Goal: Task Accomplishment & Management: Manage account settings

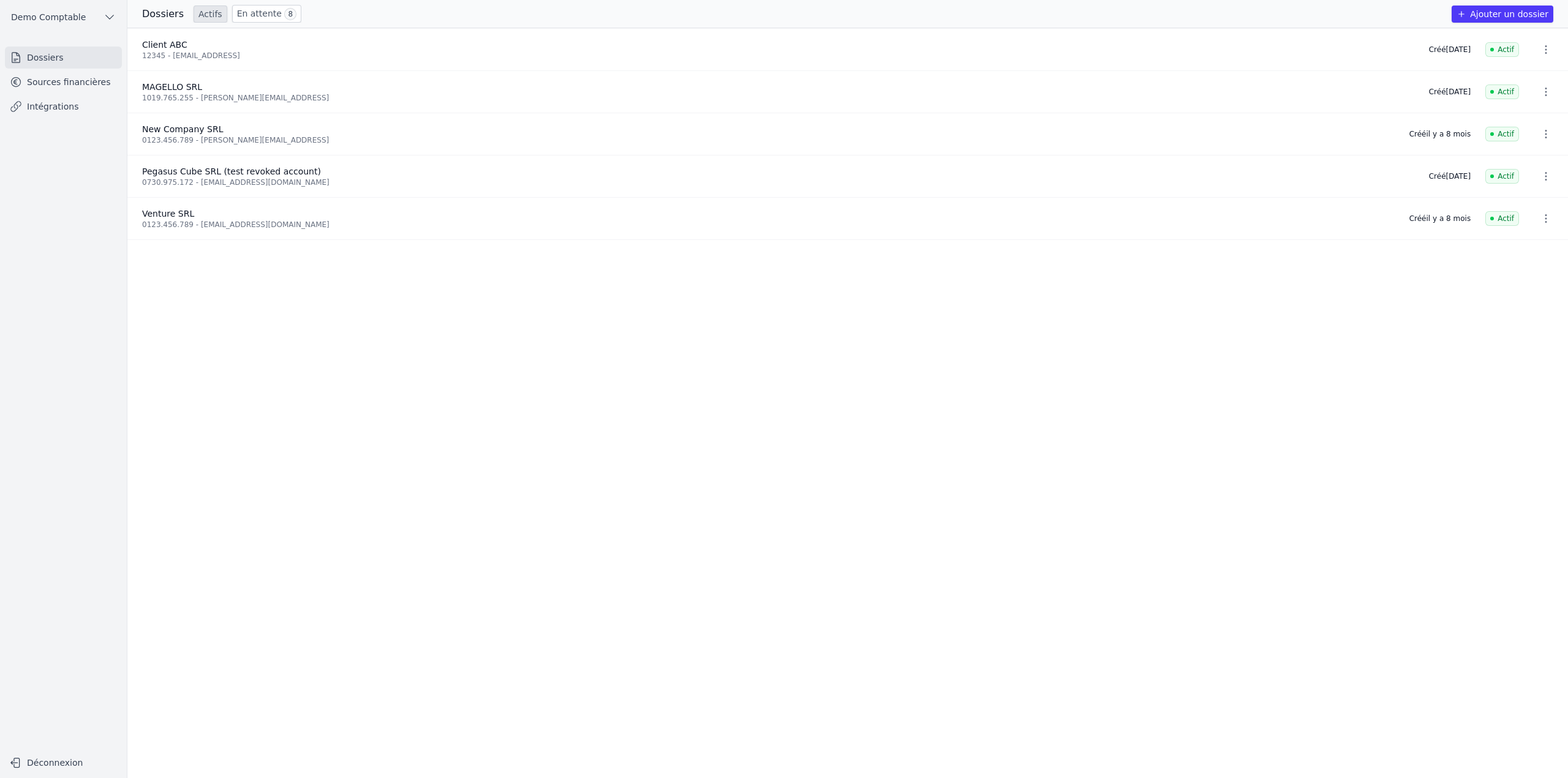
click at [44, 82] on link "Sources financières" at bounding box center [63, 82] width 117 height 22
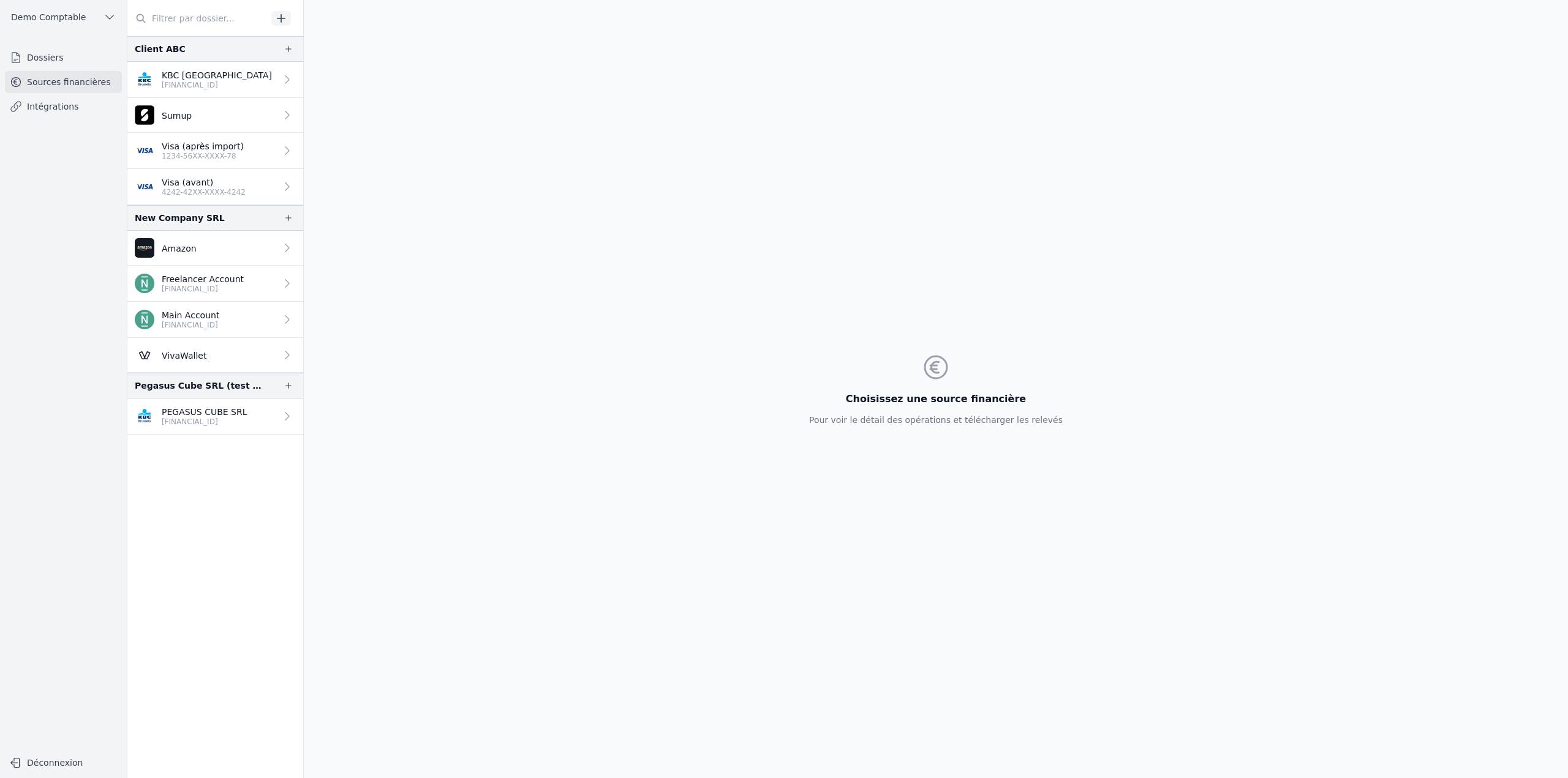
click at [211, 89] on p "[FINANCIAL_ID]" at bounding box center [217, 85] width 110 height 10
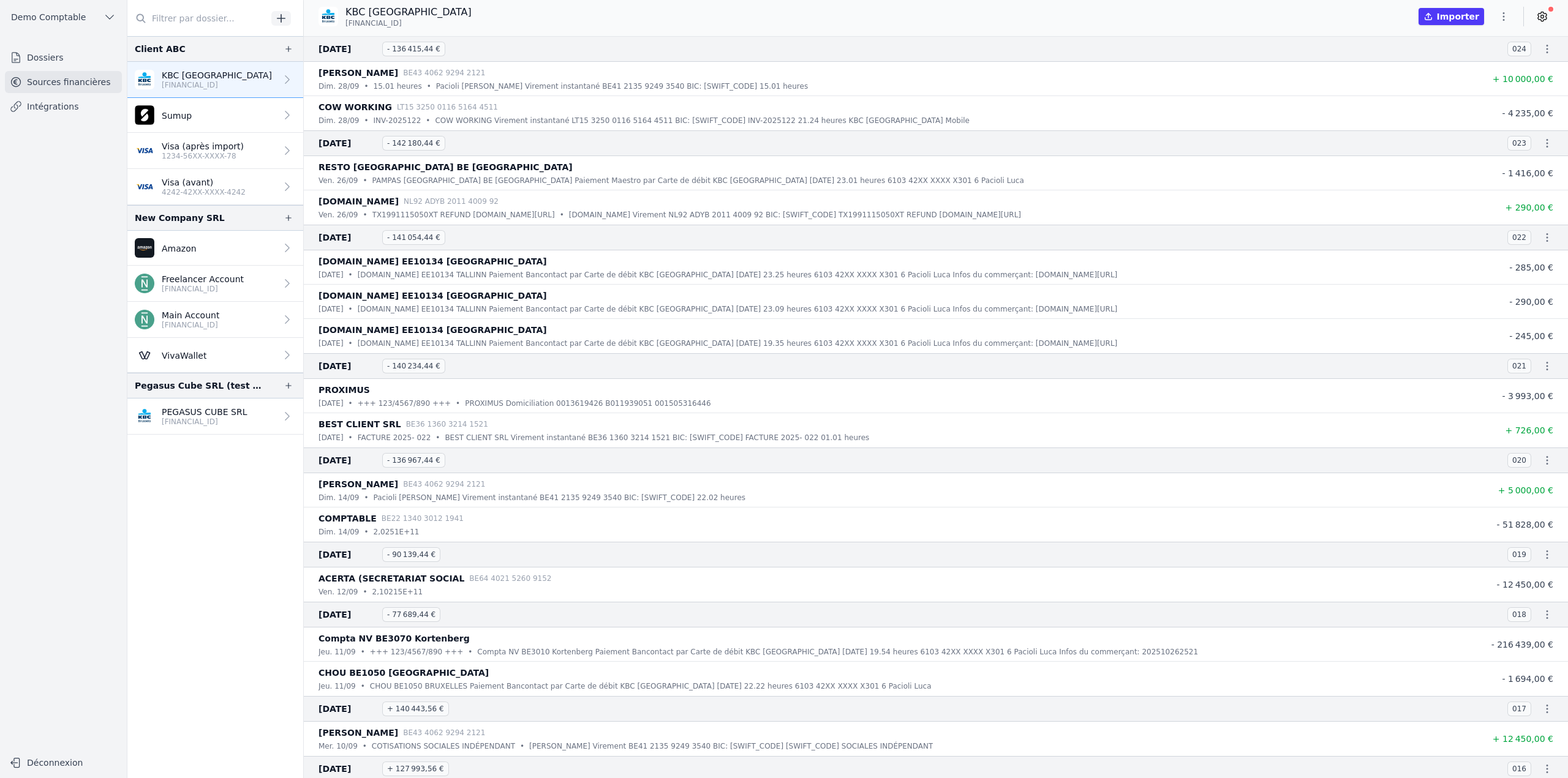
click at [1541, 16] on icon at bounding box center [1542, 16] width 3 height 3
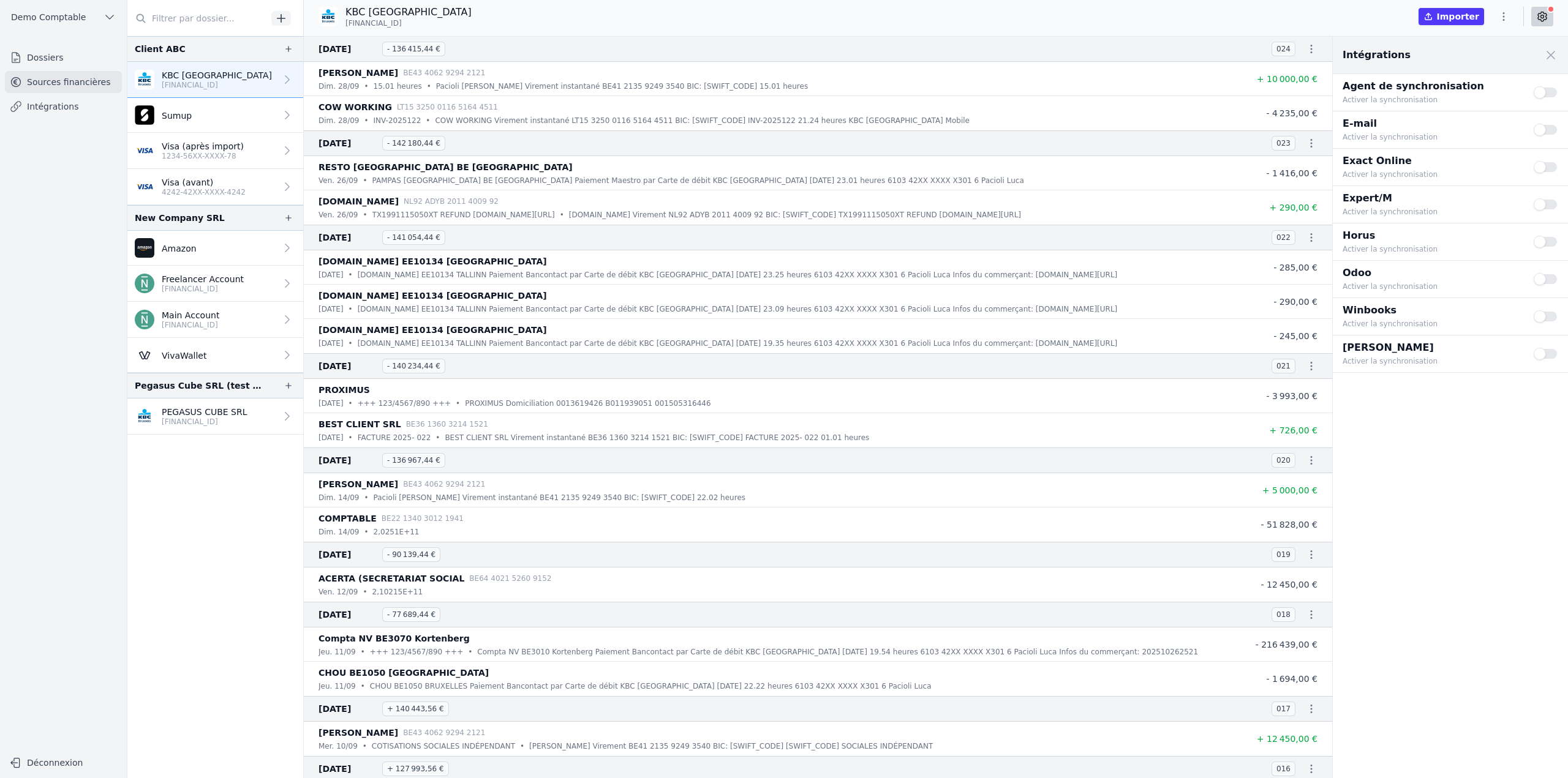
click at [1554, 130] on button "Use setting" at bounding box center [1546, 130] width 25 height 12
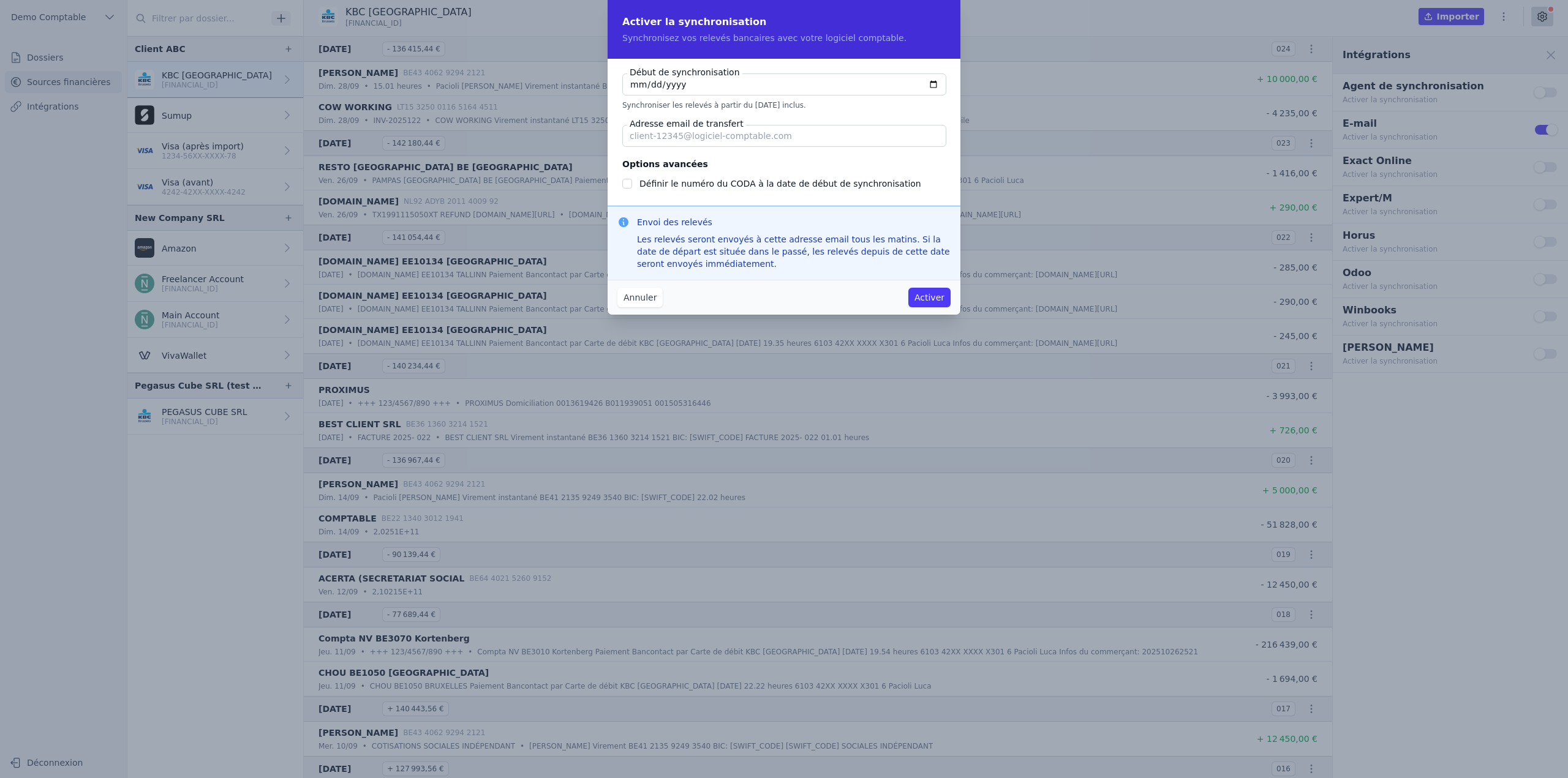
click at [705, 139] on input "Adresse email de transfert" at bounding box center [784, 136] width 324 height 22
type input "q"
checkbox input "false"
click at [705, 139] on input "[PERSON_NAME][EMAIL_ADDRESS]" at bounding box center [784, 136] width 324 height 22
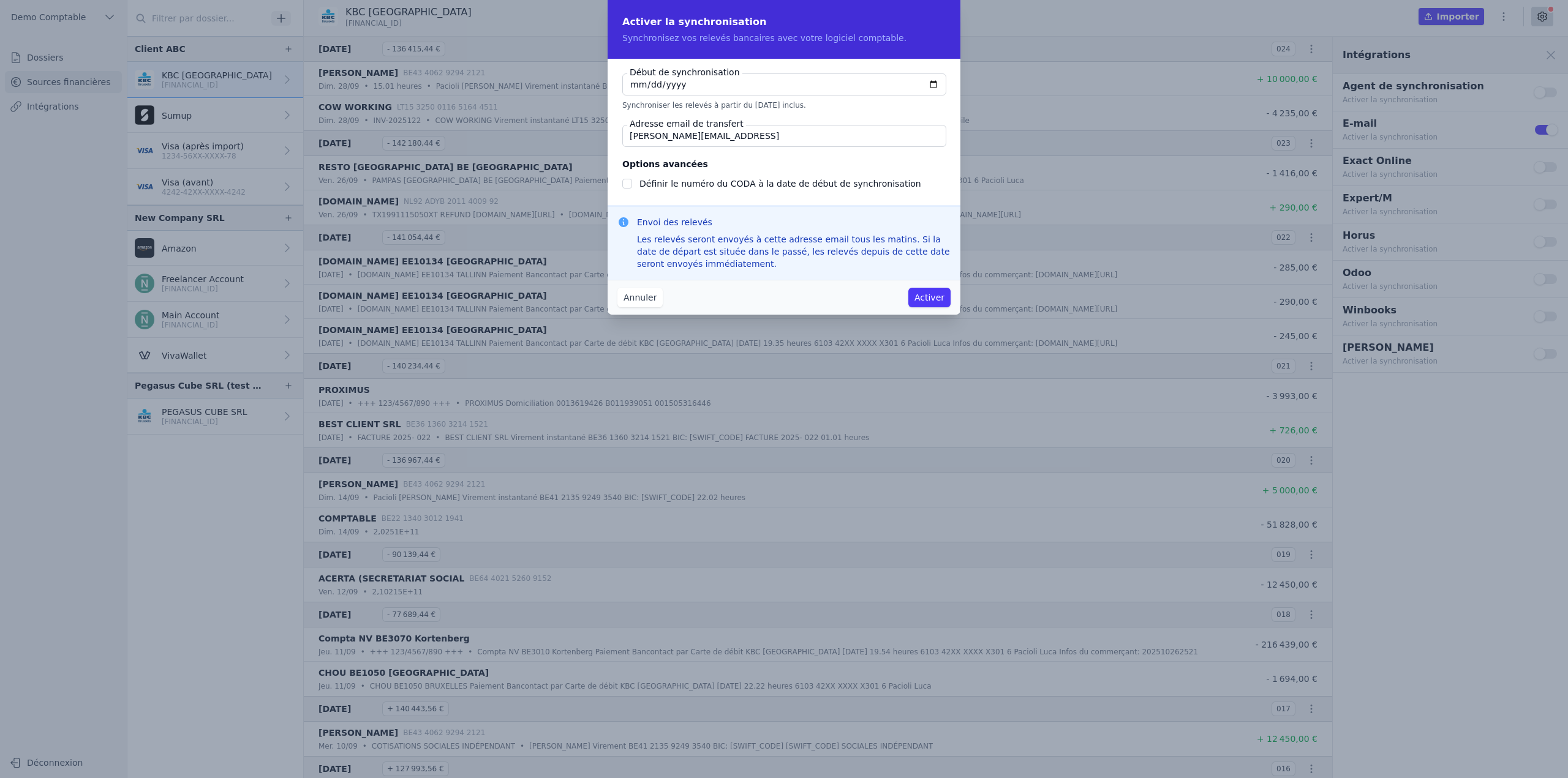
click at [705, 139] on input "[PERSON_NAME][EMAIL_ADDRESS]" at bounding box center [784, 136] width 324 height 22
drag, startPoint x: 658, startPoint y: 134, endPoint x: 697, endPoint y: 143, distance: 40.0
click at [659, 134] on input "[PERSON_NAME][EMAIL_ADDRESS]" at bounding box center [784, 136] width 324 height 22
click at [657, 134] on input "[PERSON_NAME][EMAIL_ADDRESS]" at bounding box center [784, 136] width 324 height 22
click at [806, 139] on input "[PERSON_NAME][EMAIL_ADDRESS]" at bounding box center [784, 136] width 324 height 22
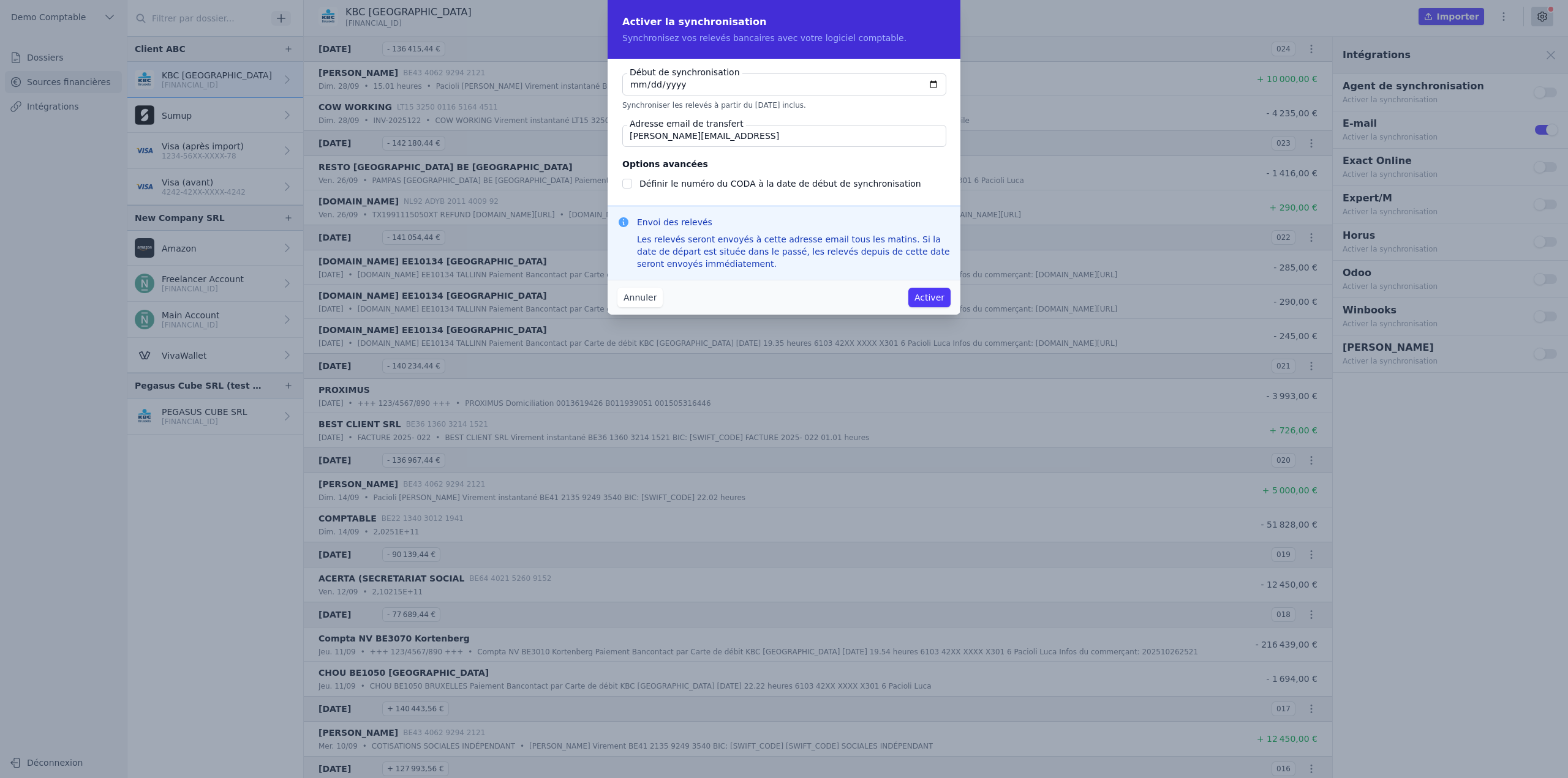
click at [806, 139] on input "[PERSON_NAME][EMAIL_ADDRESS]" at bounding box center [784, 136] width 324 height 22
type input "[PERSON_NAME][EMAIL_ADDRESS]"
click at [920, 298] on button "Activer" at bounding box center [930, 297] width 43 height 20
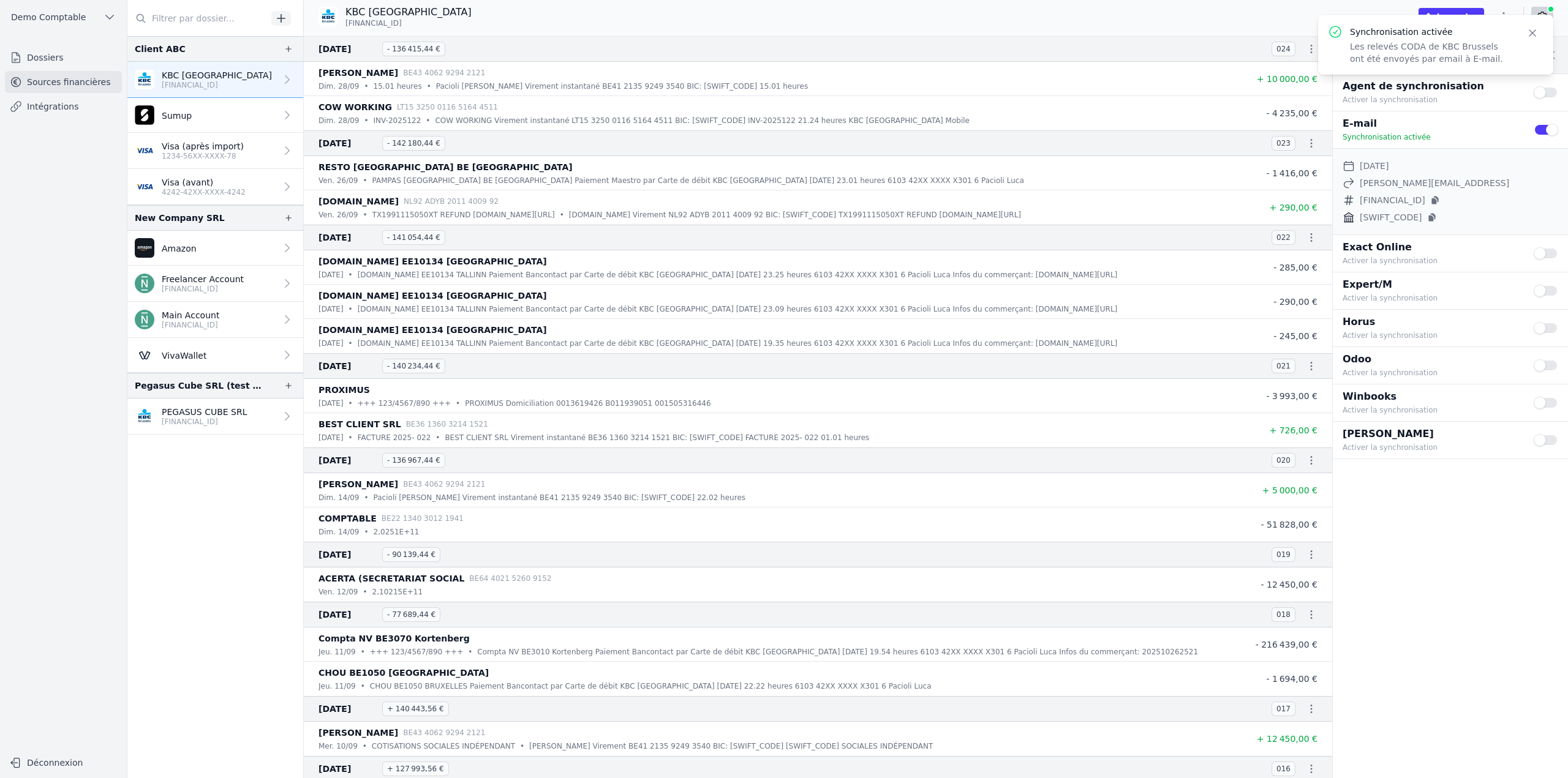
click at [1541, 132] on button "Use setting" at bounding box center [1546, 130] width 25 height 12
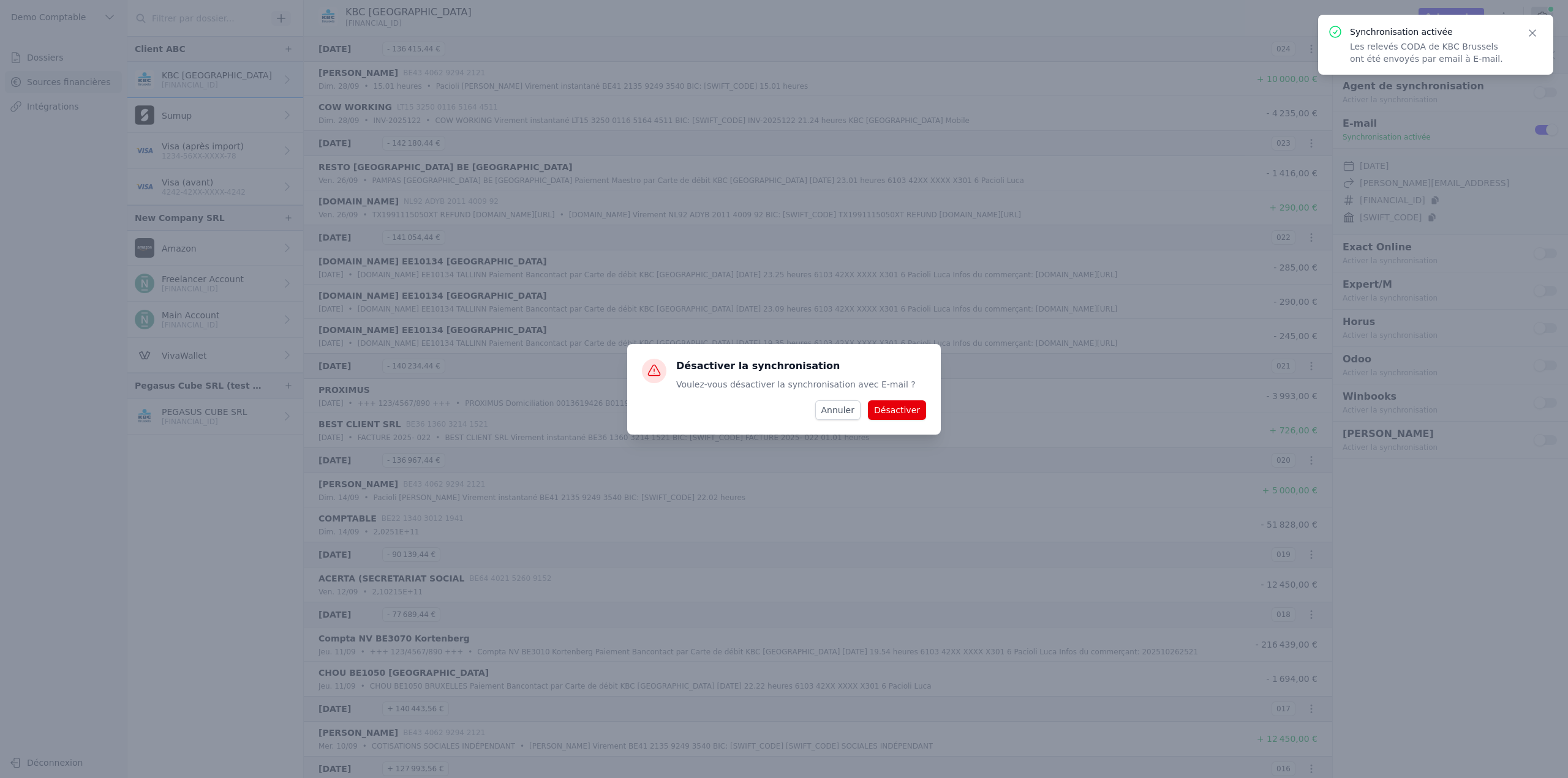
click at [891, 404] on button "Désactiver" at bounding box center [897, 410] width 58 height 20
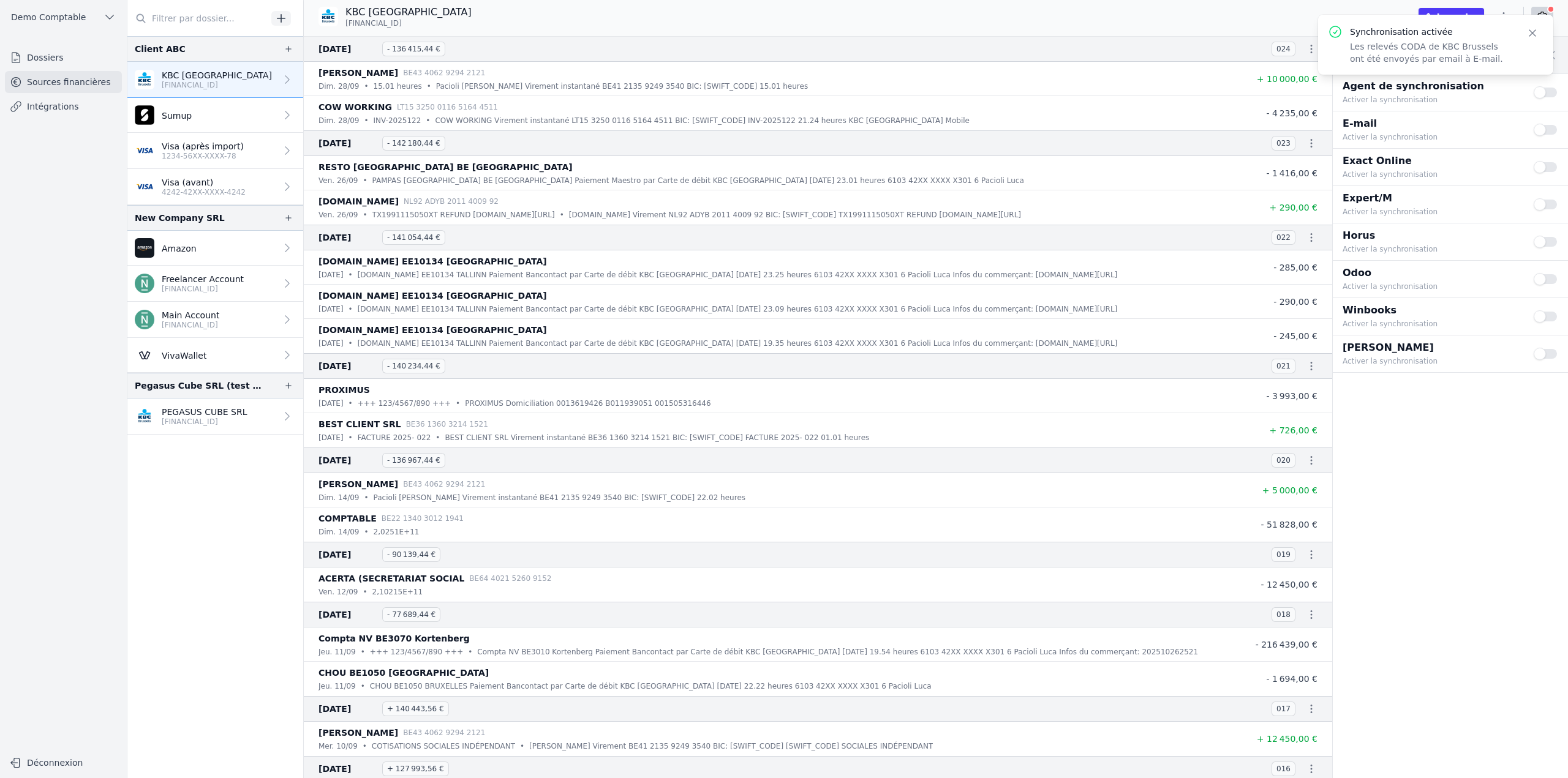
click at [1554, 133] on button "Use setting" at bounding box center [1546, 130] width 25 height 12
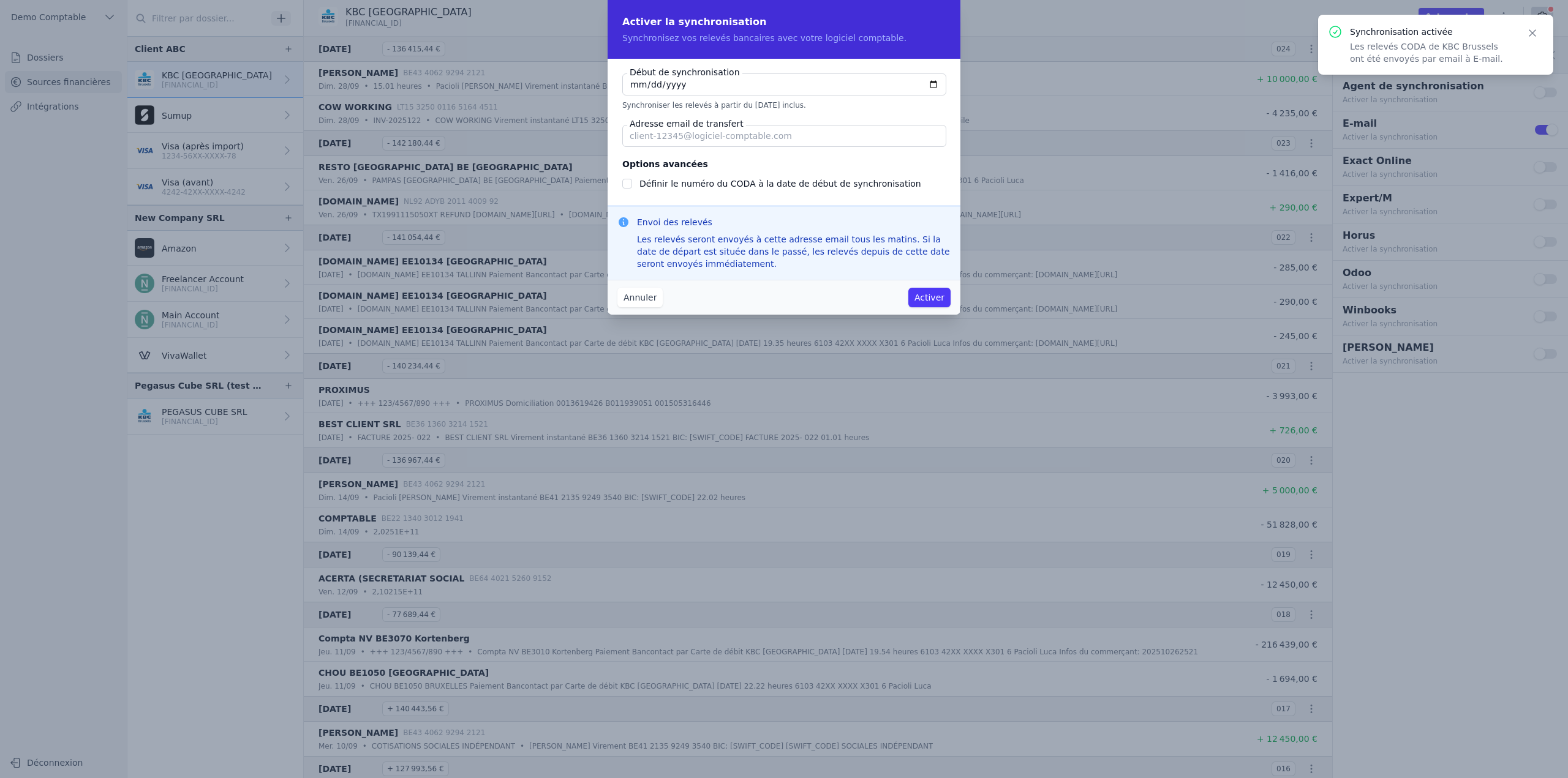
click at [697, 134] on input "Adresse email de transfert" at bounding box center [784, 136] width 324 height 22
paste input "[PERSON_NAME][EMAIL_ADDRESS]"
type input "[PERSON_NAME][EMAIL_ADDRESS]"
checkbox input "false"
type input "[PERSON_NAME][EMAIL_ADDRESS]"
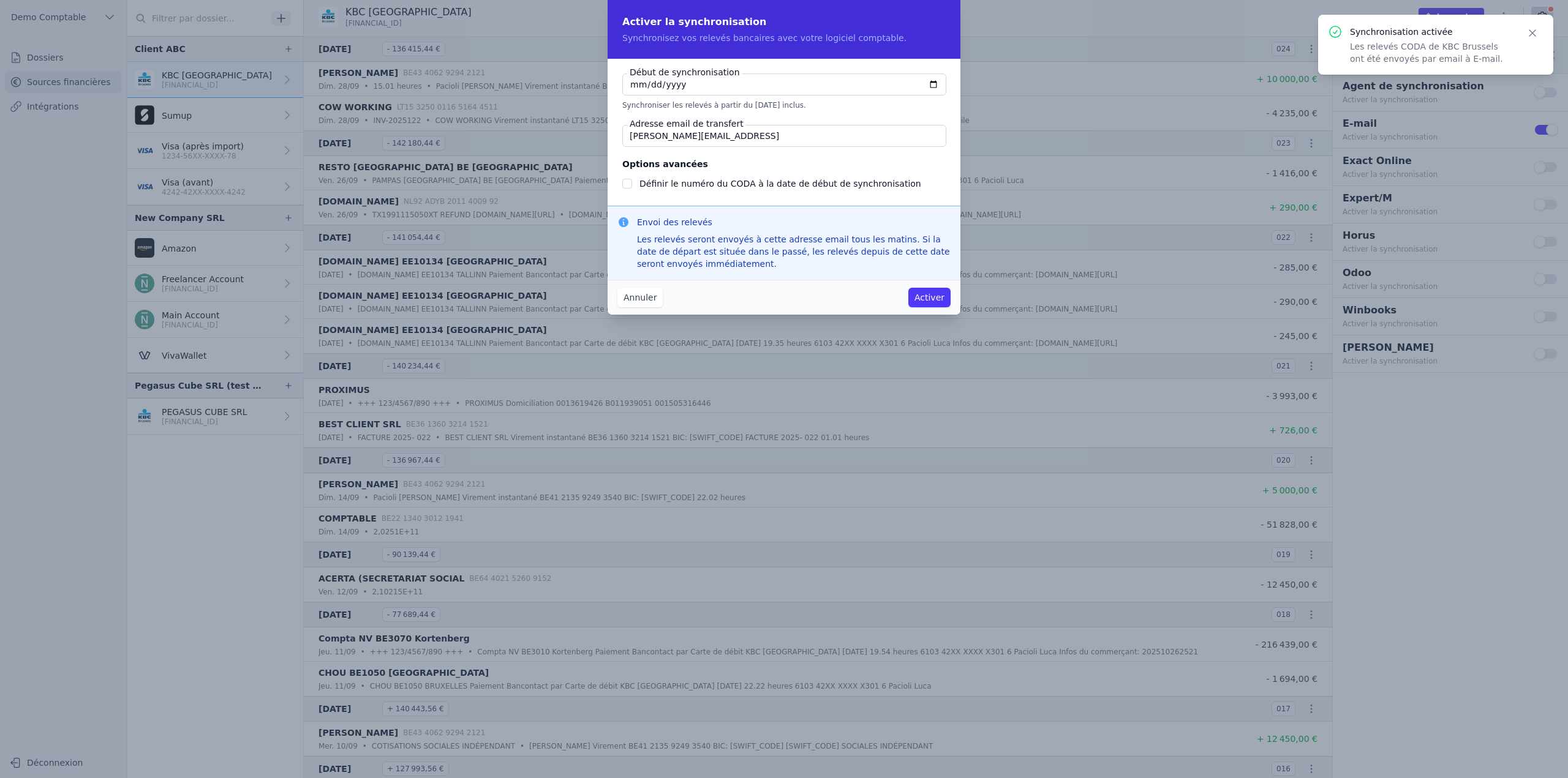
click at [931, 82] on input "[DATE]" at bounding box center [784, 84] width 324 height 22
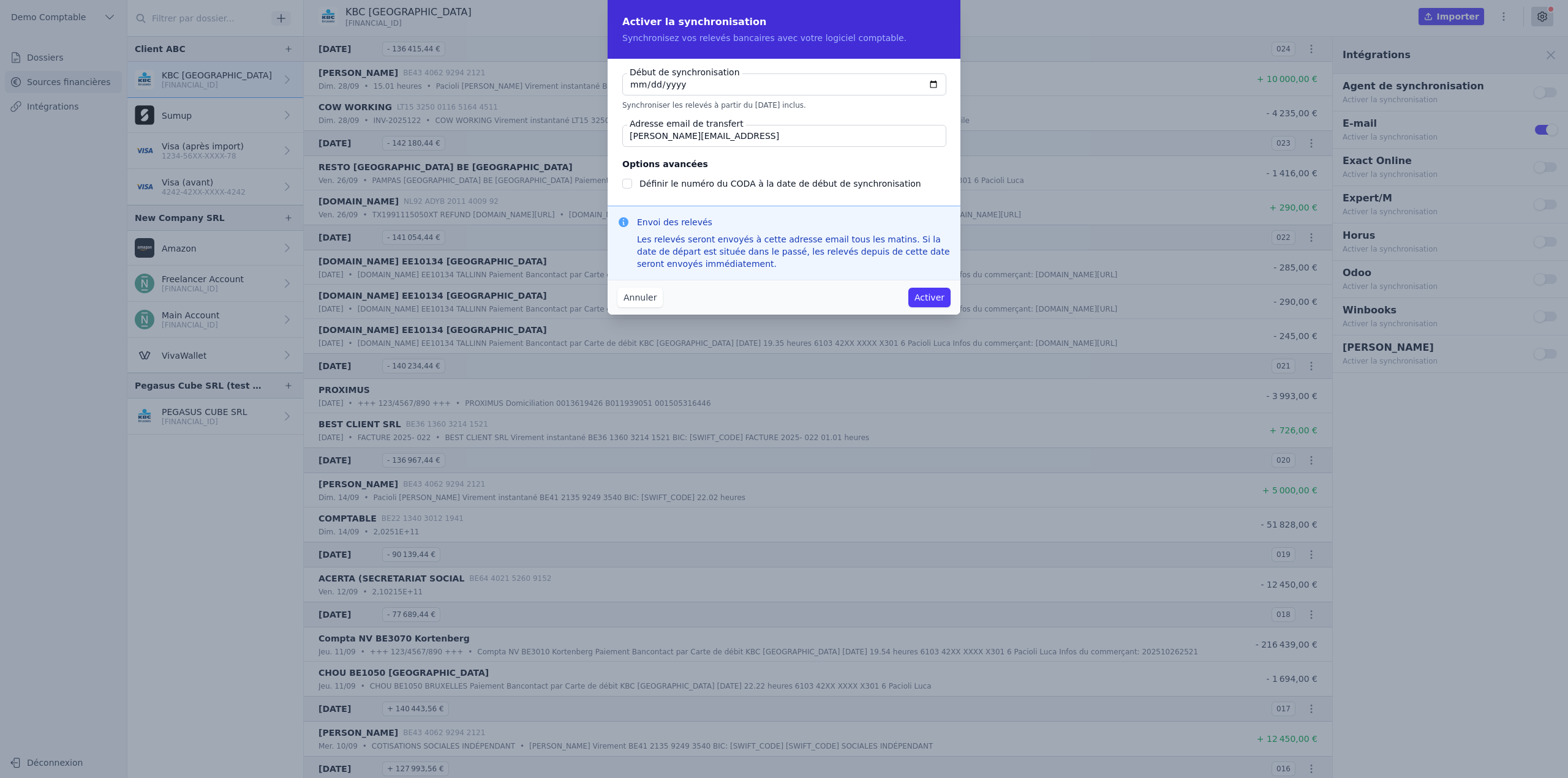
click at [930, 85] on input "[DATE]" at bounding box center [784, 84] width 324 height 22
type input "[DATE]"
click at [926, 297] on button "Activer" at bounding box center [930, 297] width 43 height 20
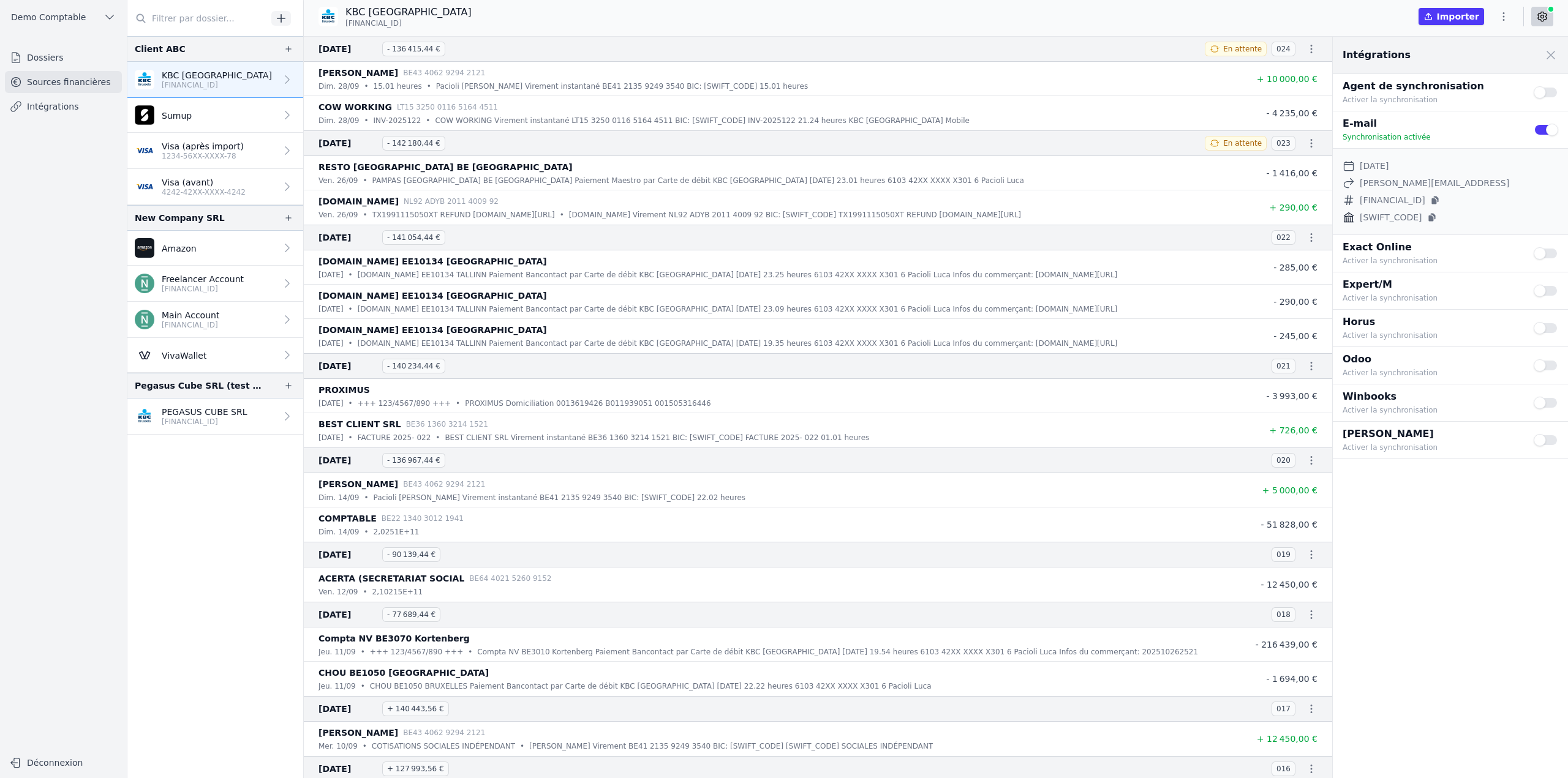
click at [1539, 131] on button "Use setting" at bounding box center [1546, 130] width 25 height 12
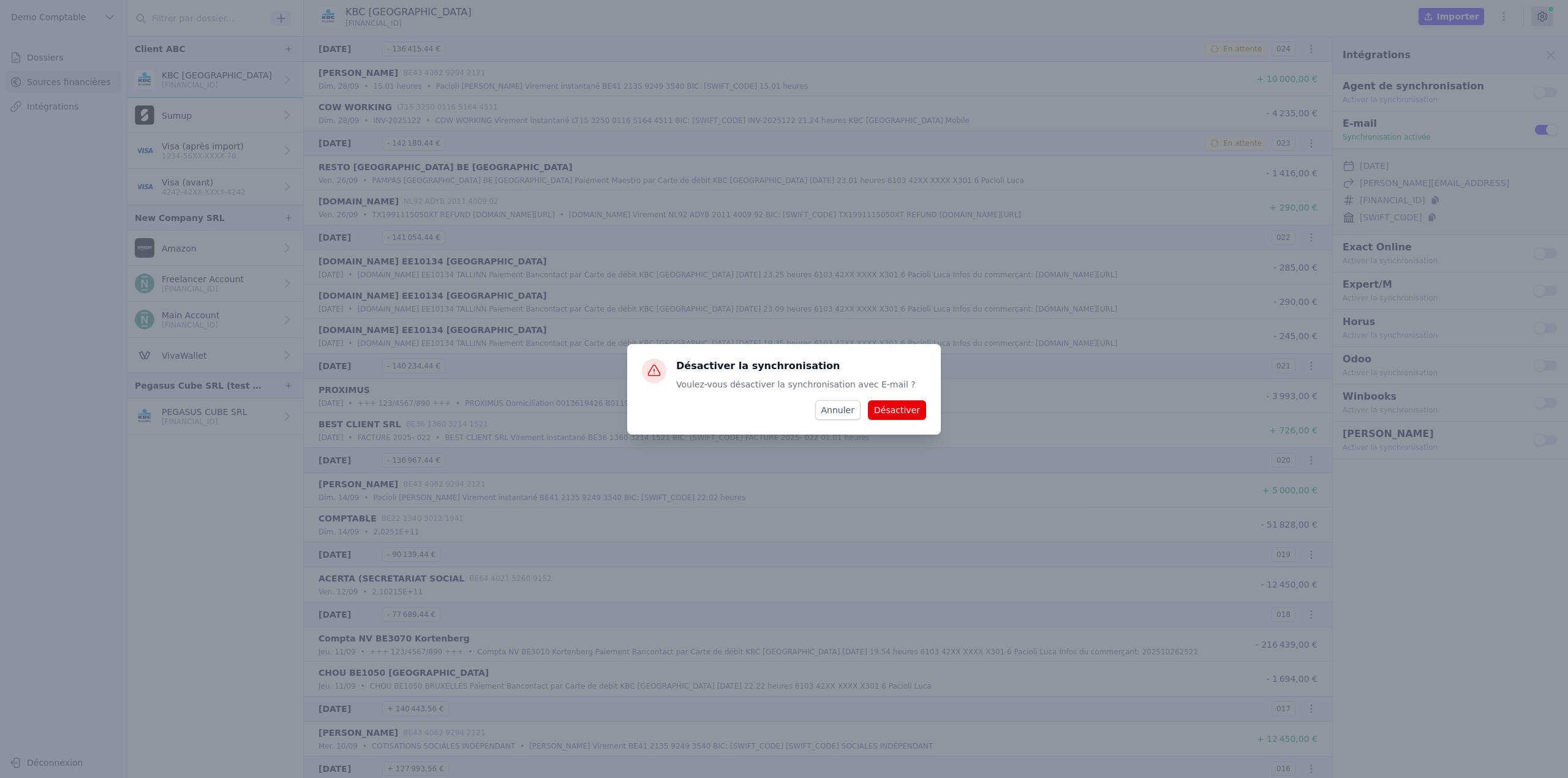
click at [891, 411] on button "Désactiver" at bounding box center [897, 410] width 58 height 20
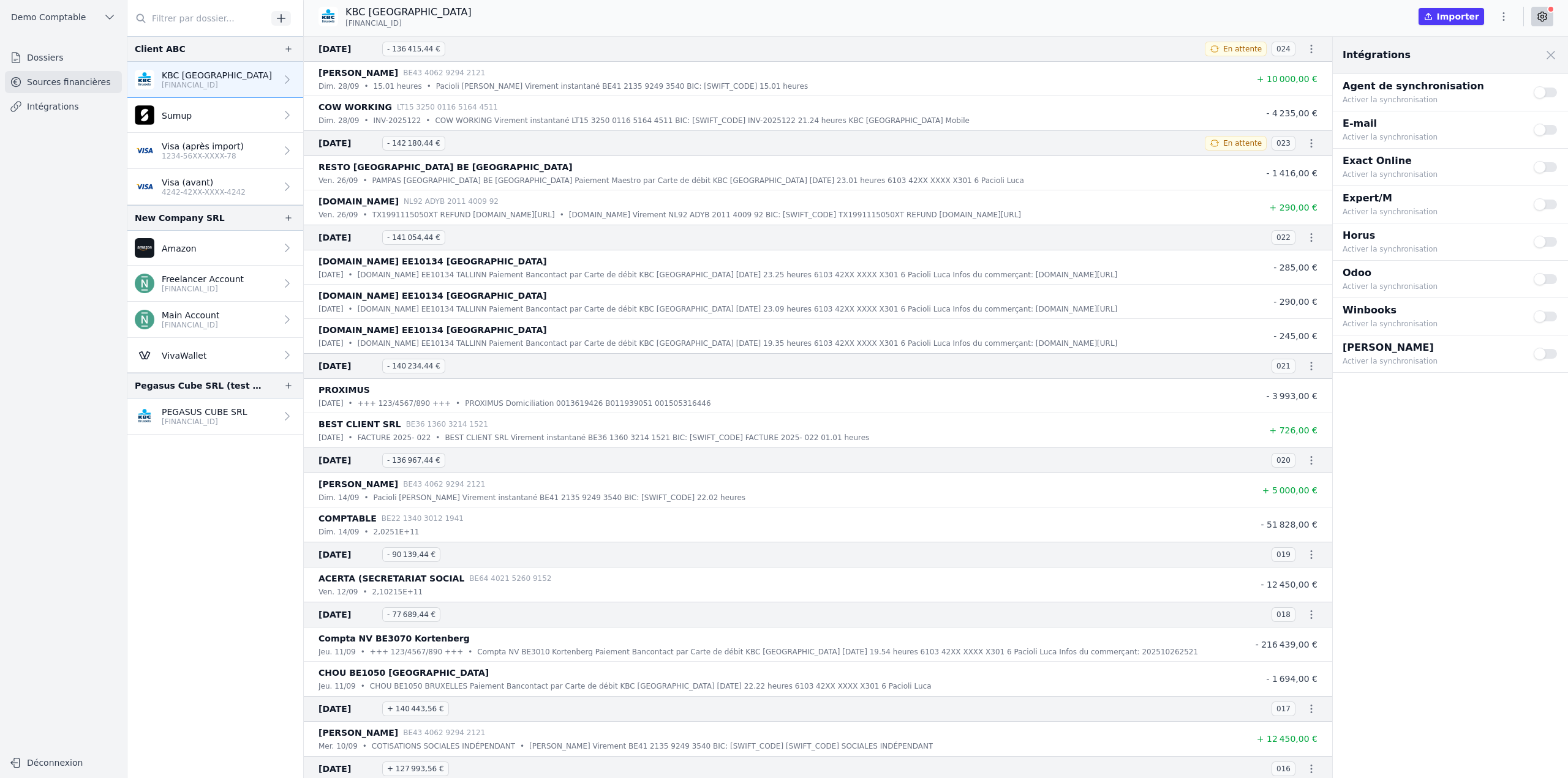
click at [1551, 279] on button "Use setting" at bounding box center [1546, 279] width 25 height 12
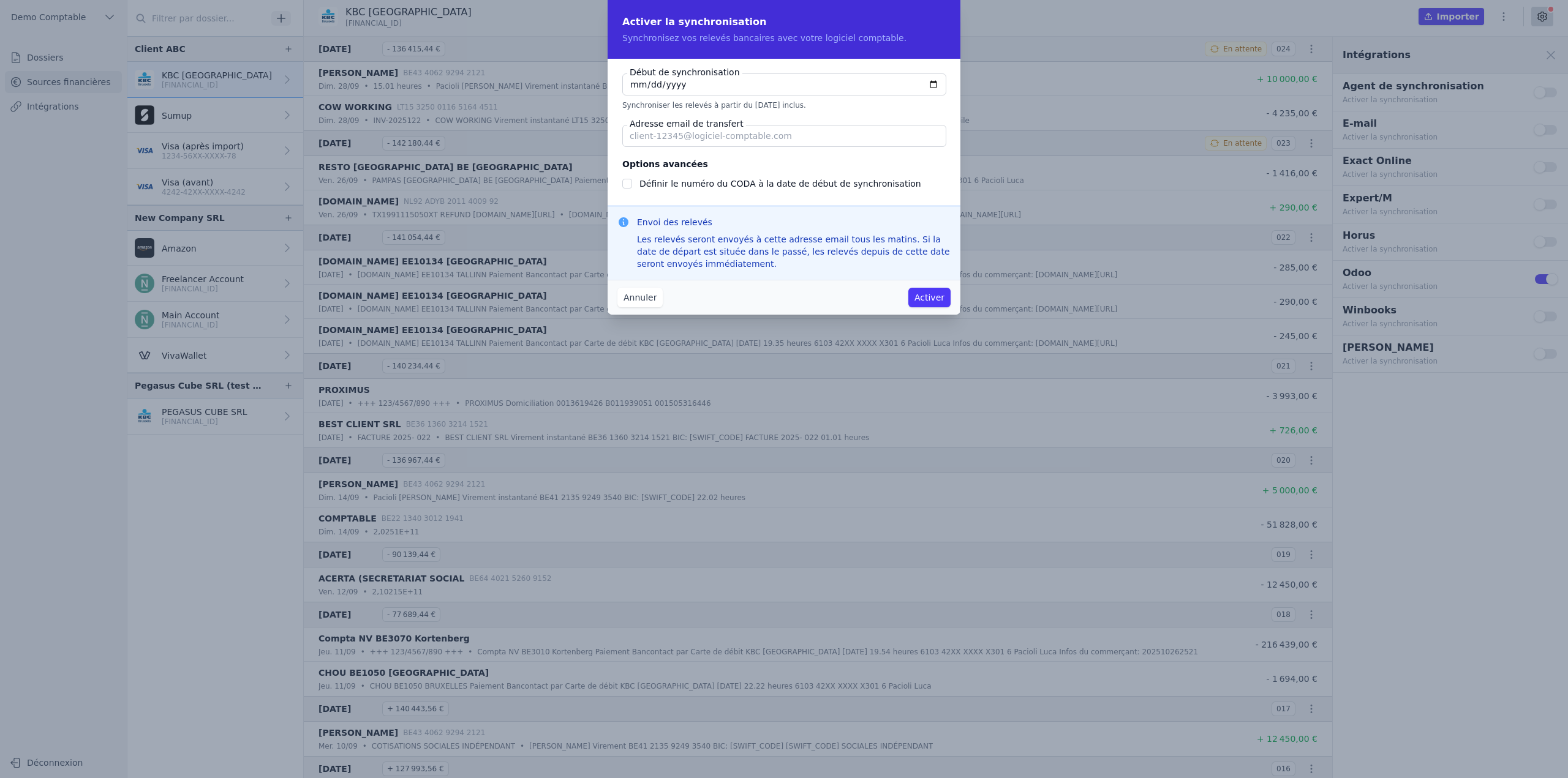
click at [633, 301] on button "Annuler" at bounding box center [640, 297] width 45 height 20
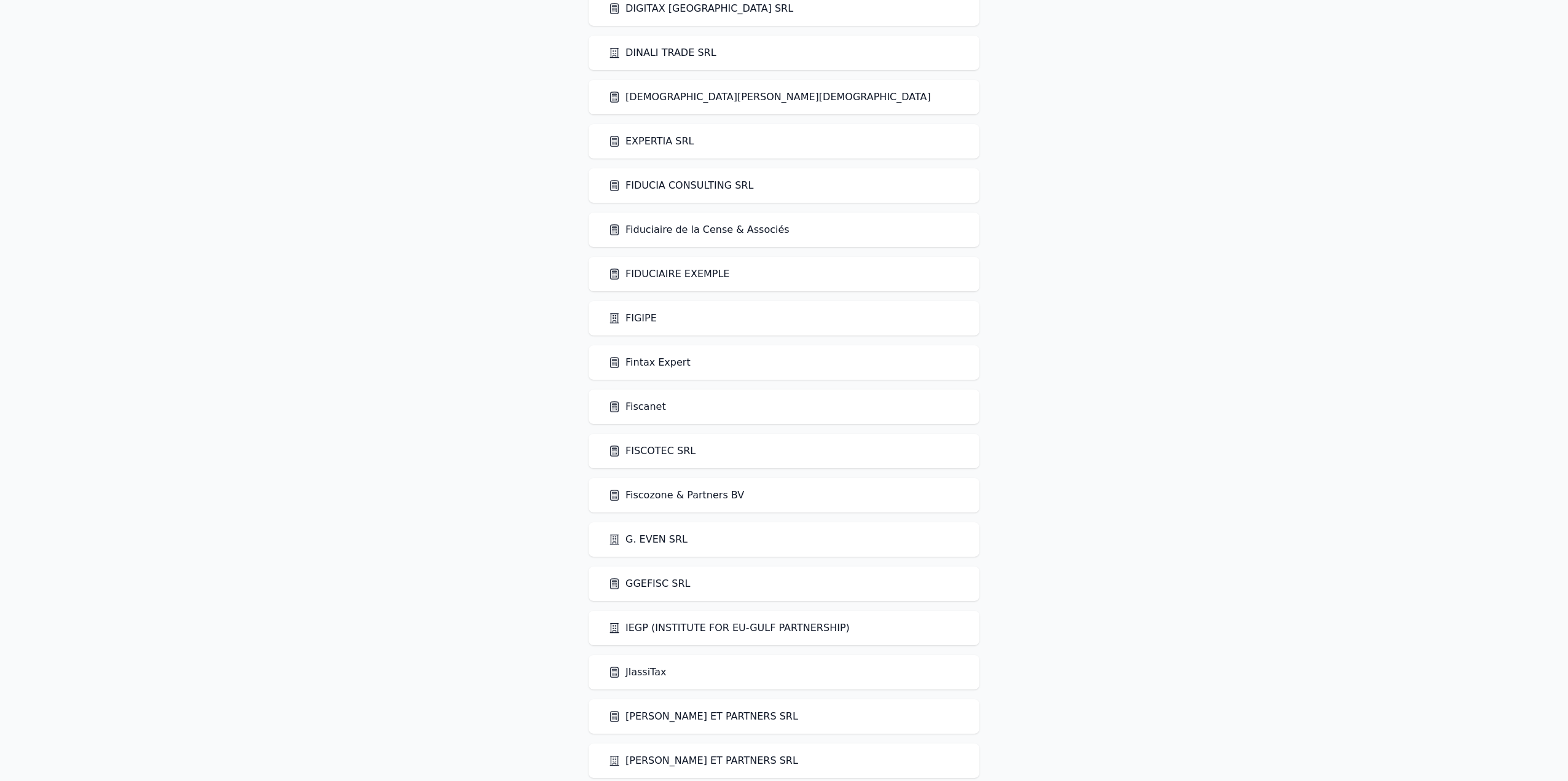
scroll to position [1045, 0]
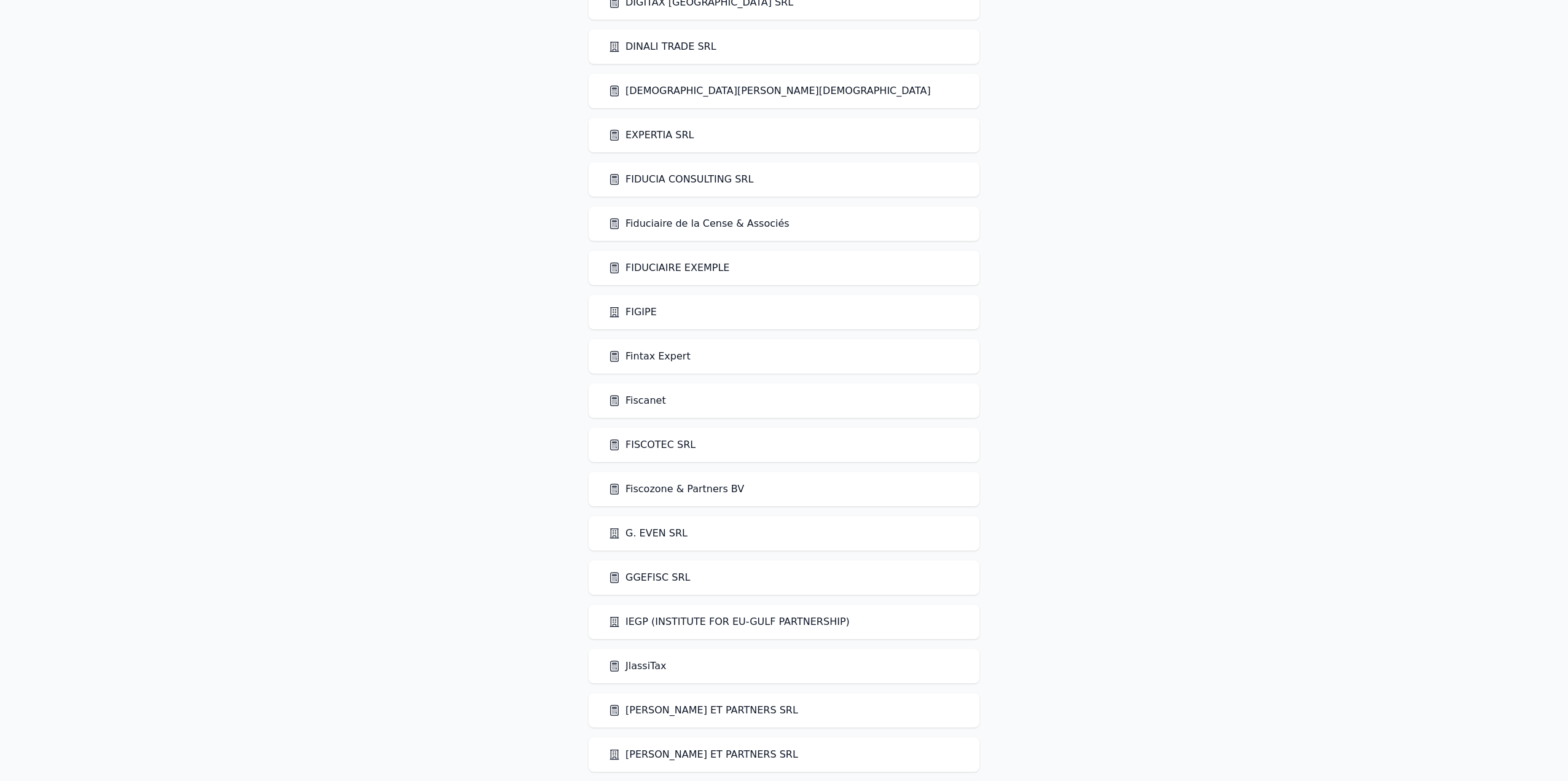
click at [637, 402] on link "Fiscanet" at bounding box center [637, 400] width 58 height 14
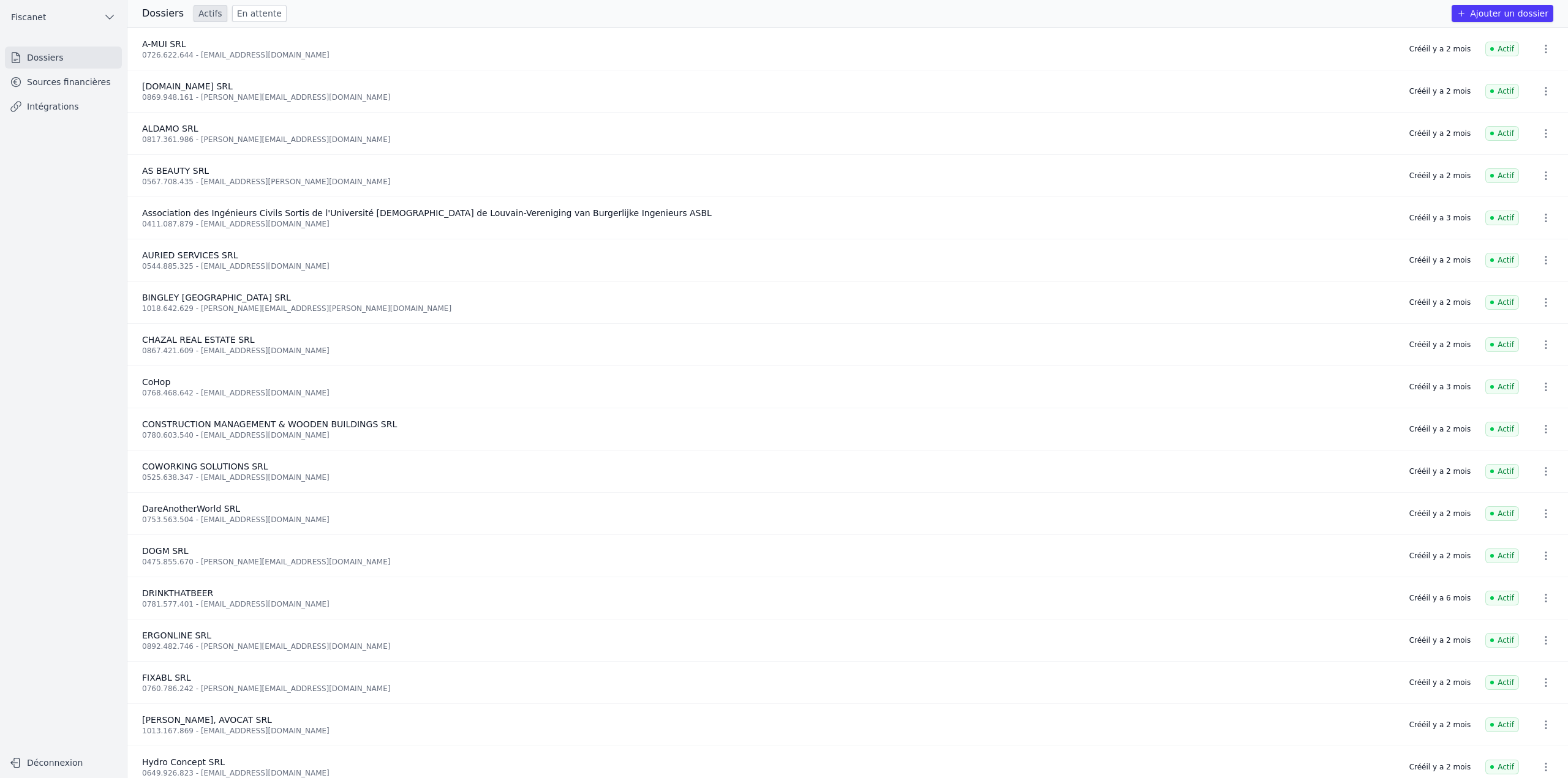
click at [54, 88] on link "Sources financières" at bounding box center [63, 82] width 117 height 22
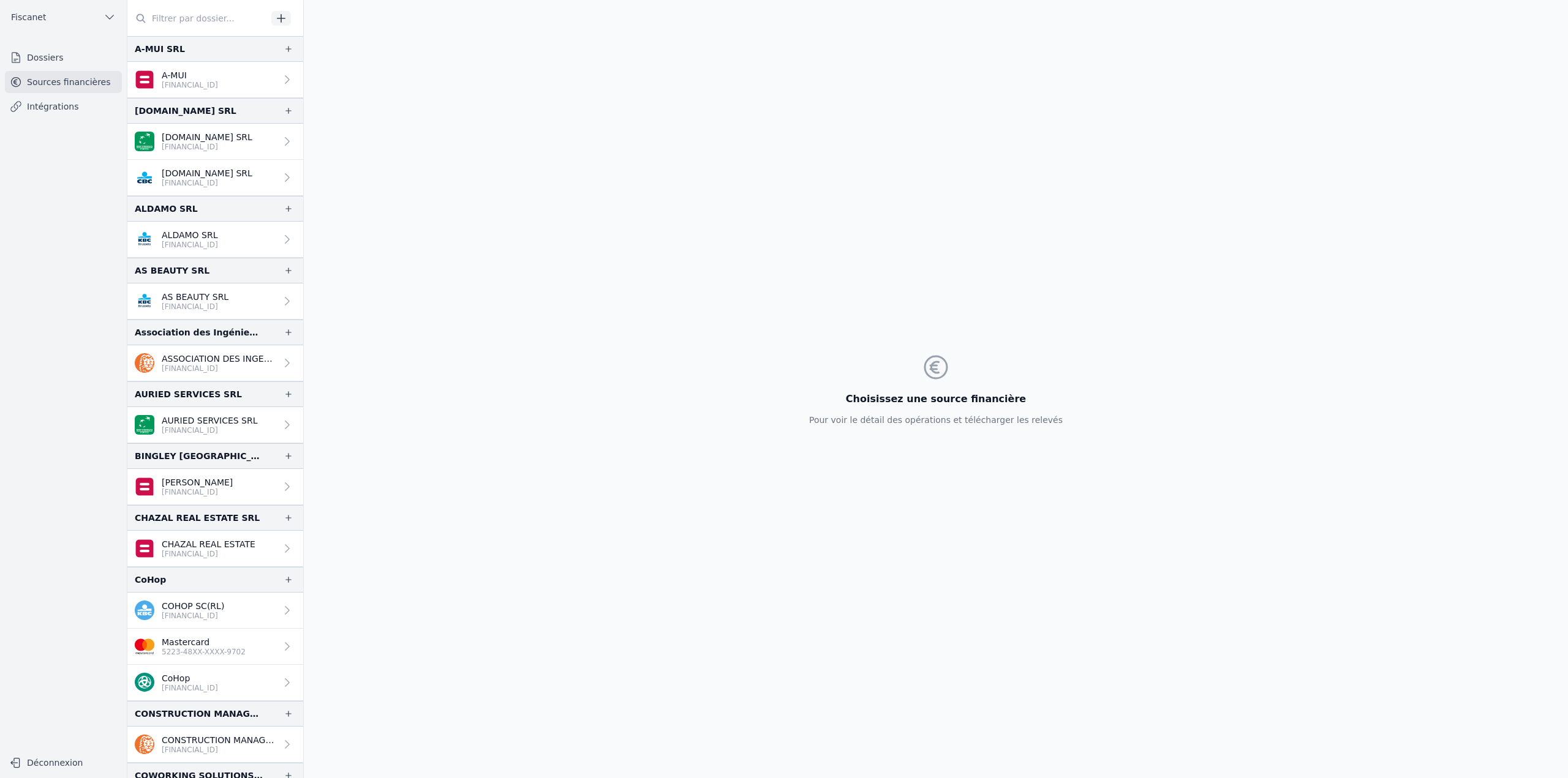
click at [174, 16] on input "text" at bounding box center [197, 19] width 139 height 22
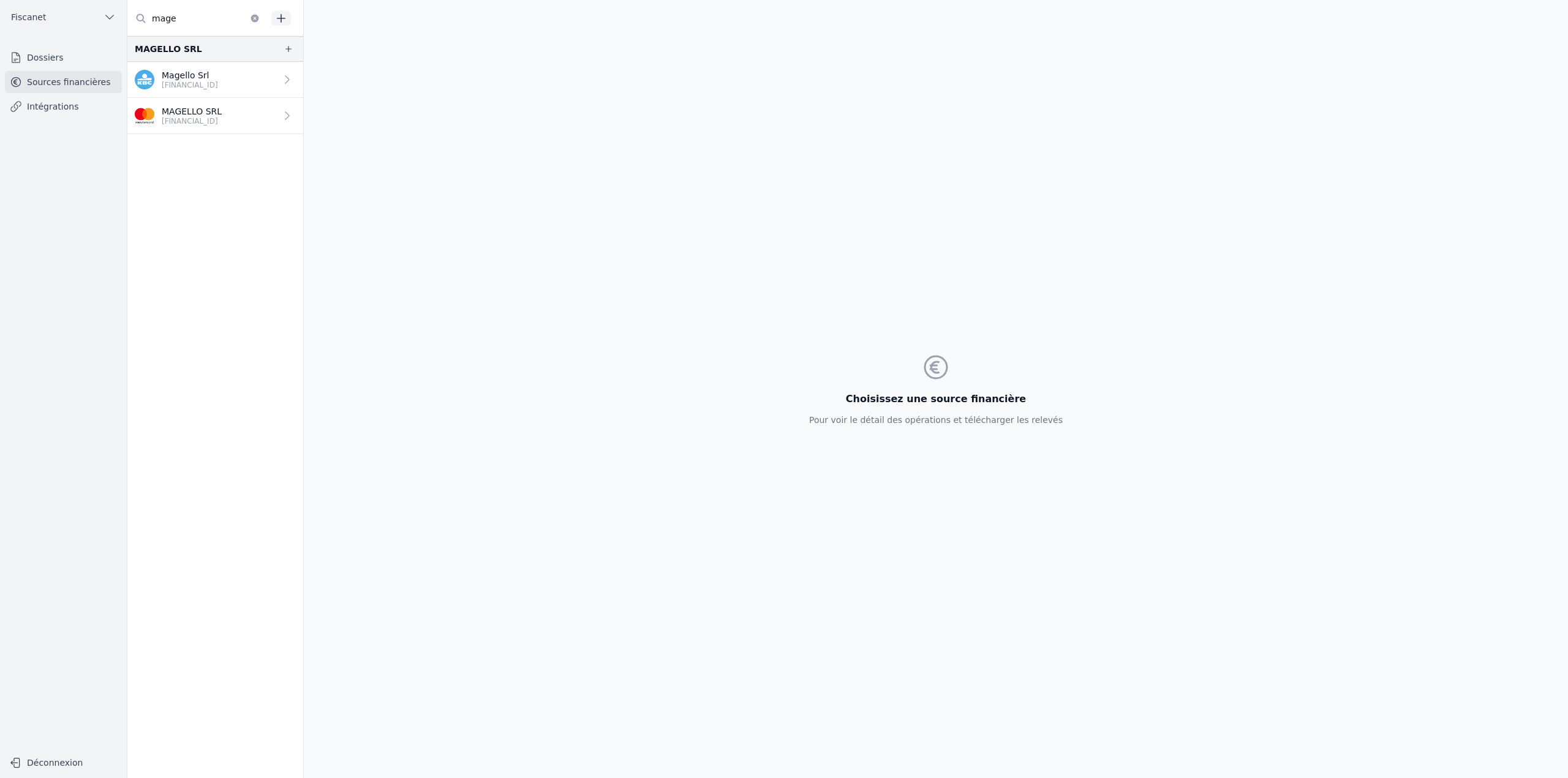
type input "mage"
click at [198, 83] on p "BE43 7310 6426 5101" at bounding box center [190, 85] width 56 height 10
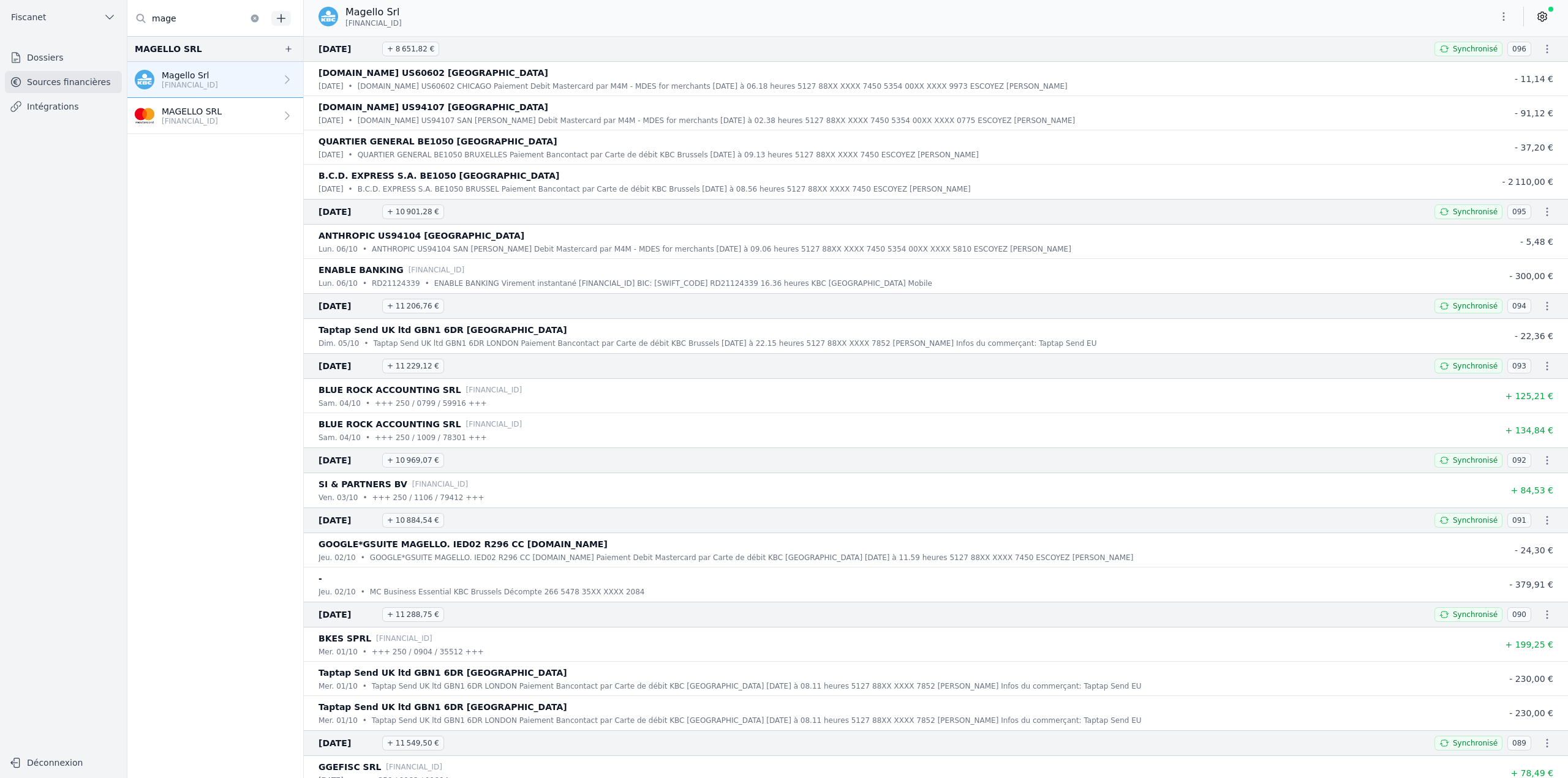
click at [1547, 49] on icon "button" at bounding box center [1547, 49] width 2 height 8
click at [1504, 99] on link "Télécharger le PDF" at bounding box center [1507, 93] width 108 height 22
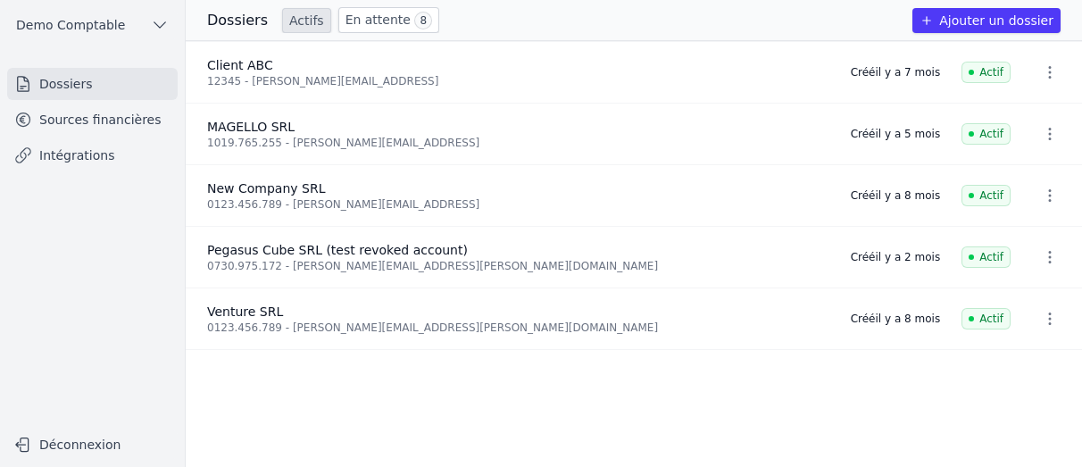
click at [90, 170] on link "Intégrations" at bounding box center [92, 155] width 170 height 32
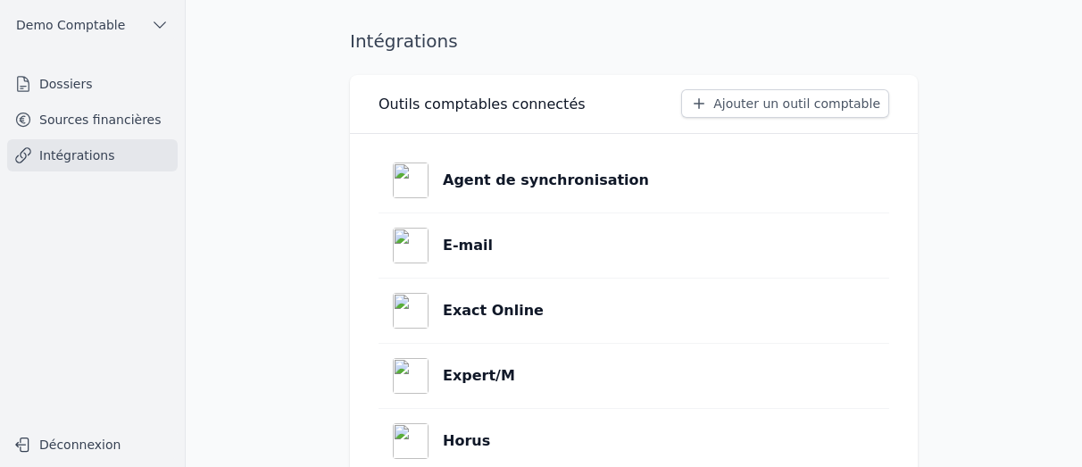
click at [736, 94] on button "Ajouter un outil comptable" at bounding box center [785, 103] width 208 height 29
